Goal: Communication & Community: Share content

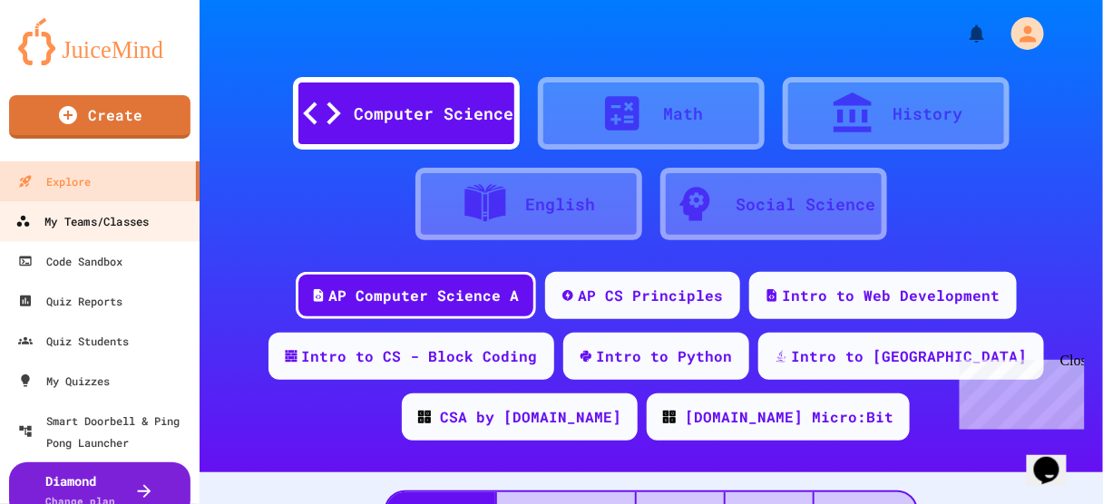
click at [94, 225] on div "My Teams/Classes" at bounding box center [81, 221] width 133 height 23
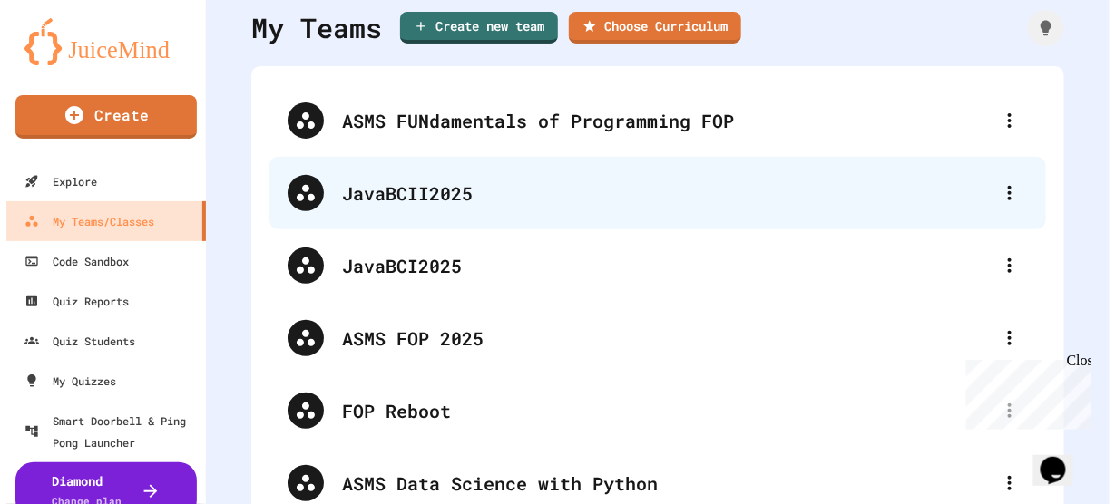
scroll to position [73, 0]
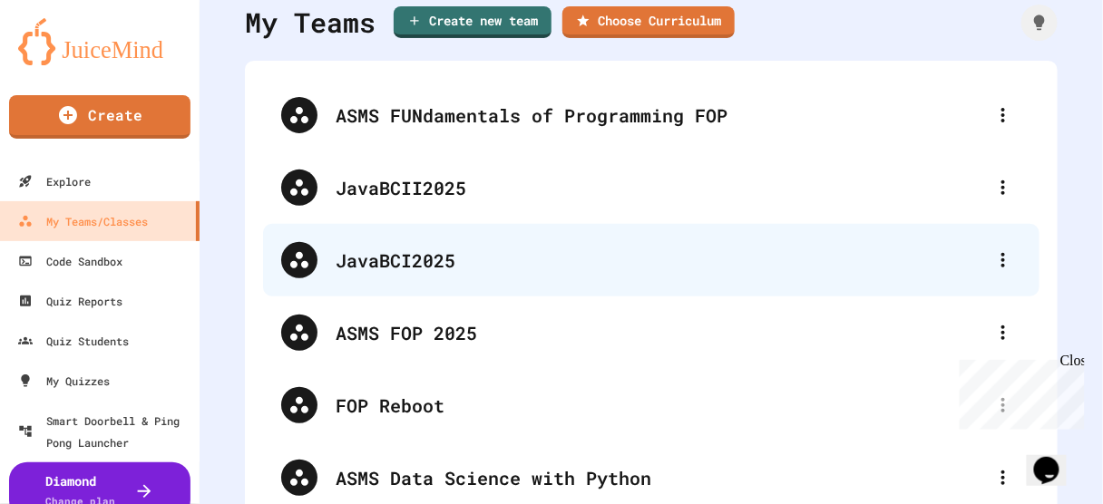
click at [398, 263] on div "JavaBCI2025" at bounding box center [660, 260] width 649 height 27
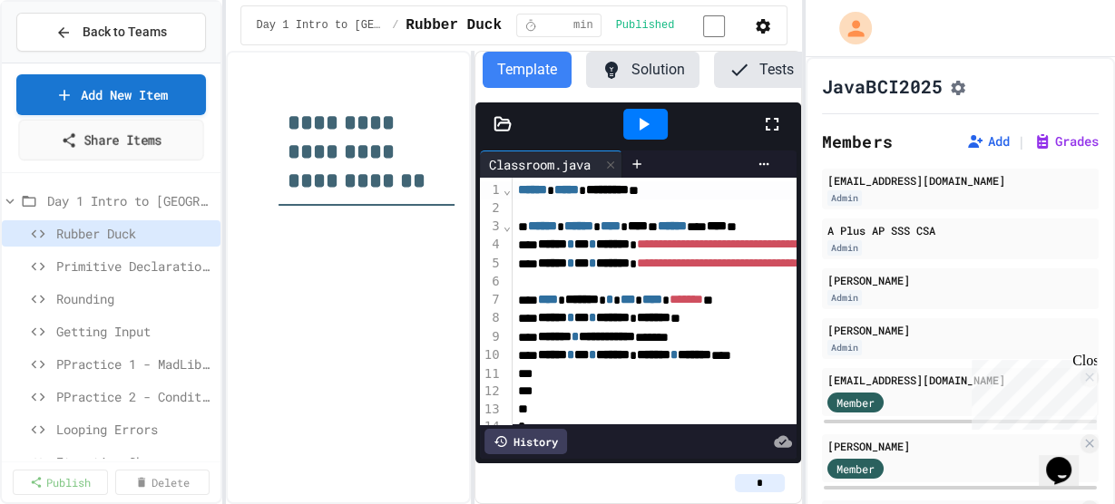
click at [83, 136] on link "Share Items" at bounding box center [111, 140] width 186 height 41
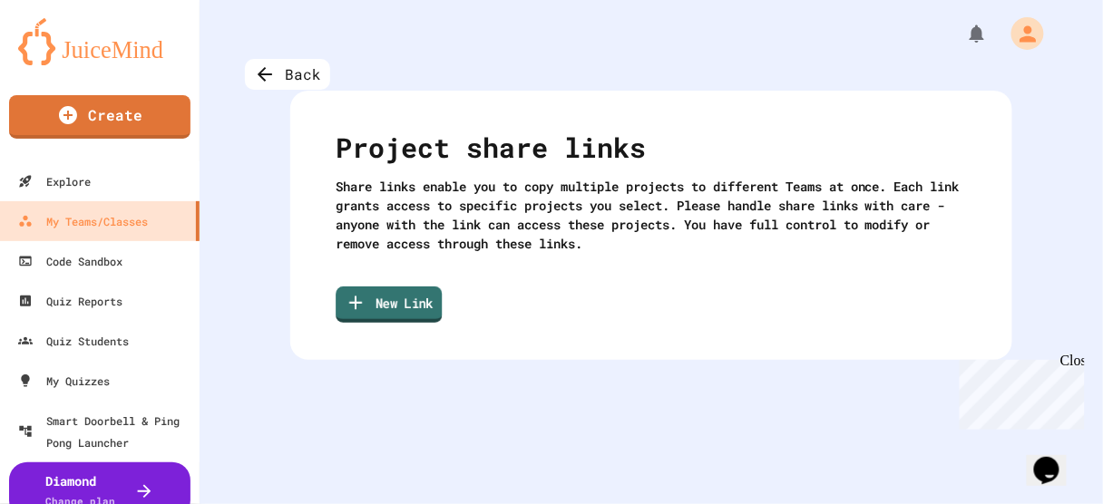
click at [409, 302] on link "New Link" at bounding box center [389, 305] width 106 height 36
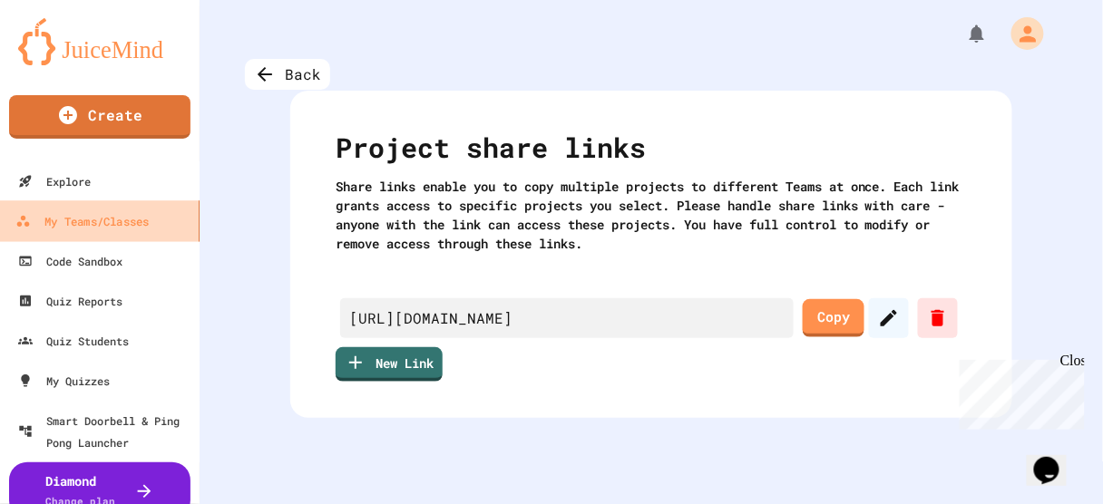
click at [89, 219] on div "My Teams/Classes" at bounding box center [81, 221] width 133 height 23
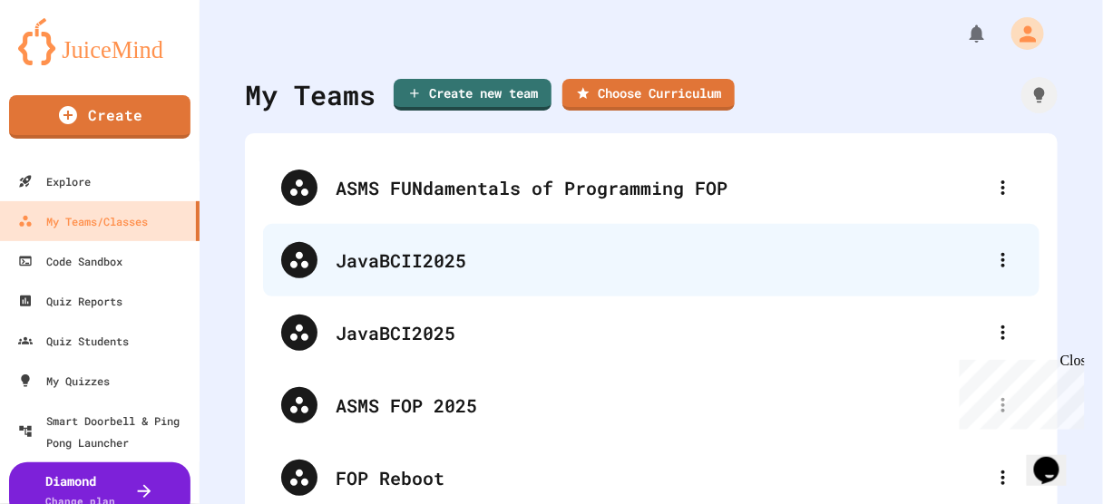
click at [380, 253] on div "JavaBCII2025" at bounding box center [660, 260] width 649 height 27
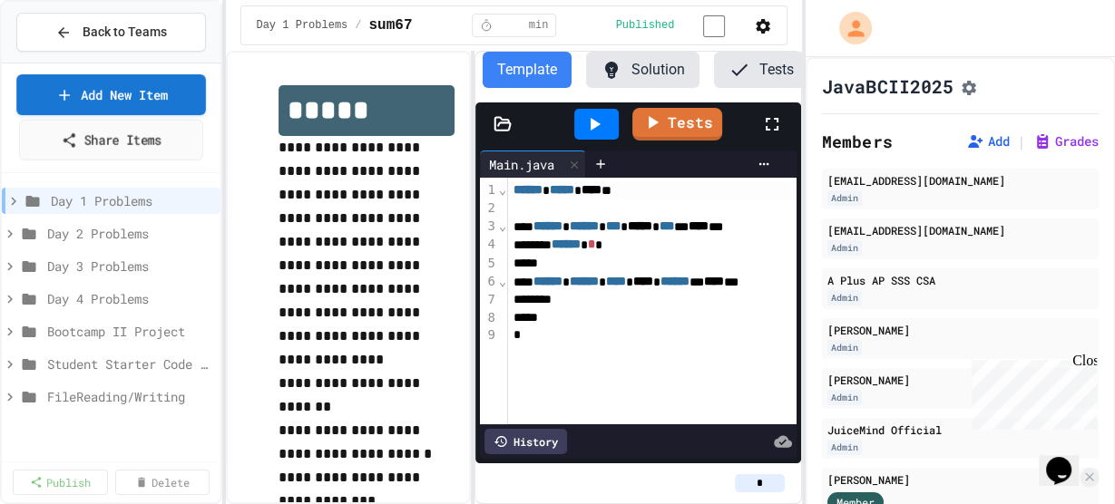
click at [98, 138] on link "Share Items" at bounding box center [111, 140] width 184 height 41
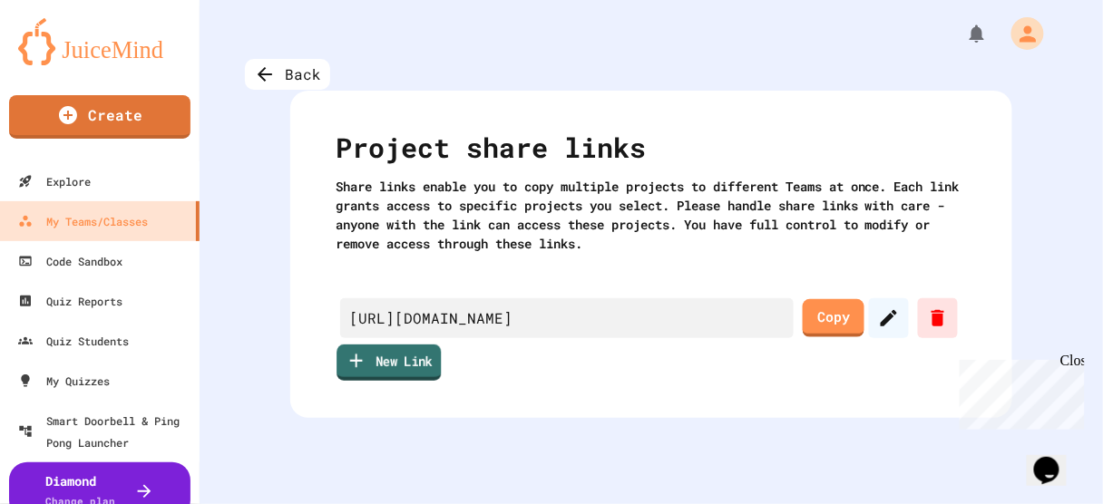
click at [349, 360] on link "New Link" at bounding box center [389, 363] width 104 height 36
